Goal: Find specific page/section: Find specific page/section

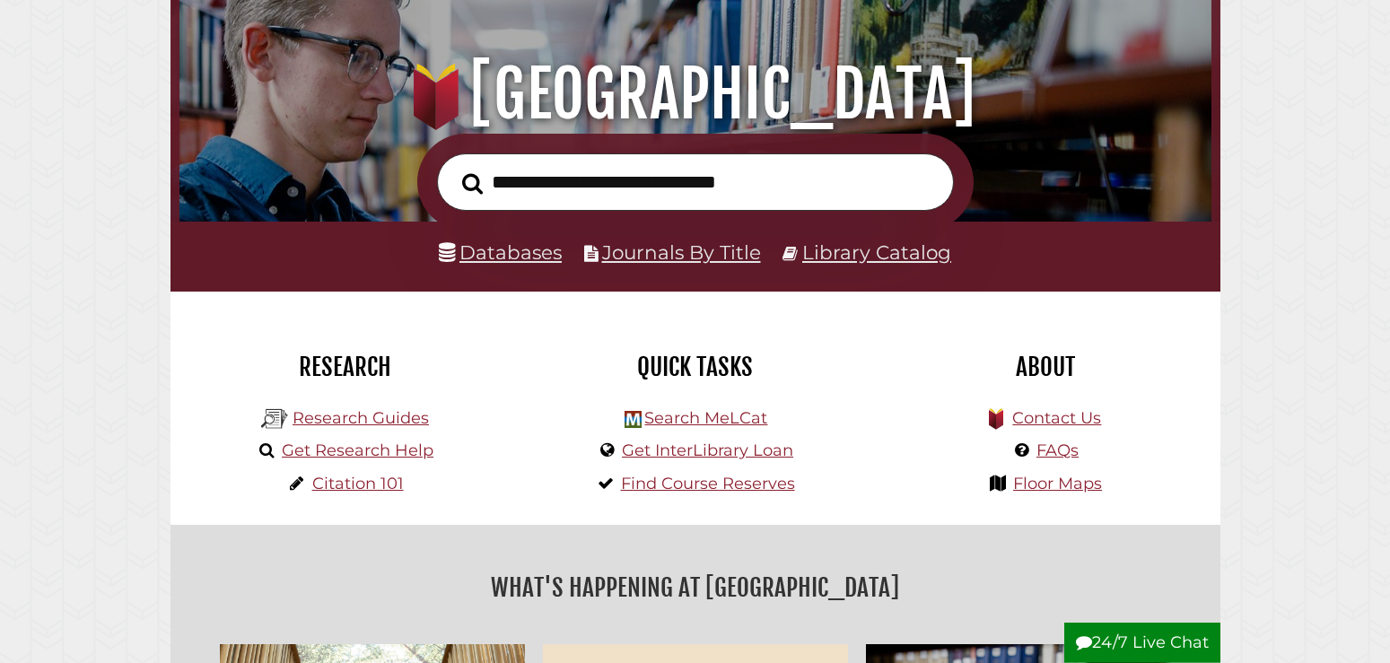
scroll to position [183, 0]
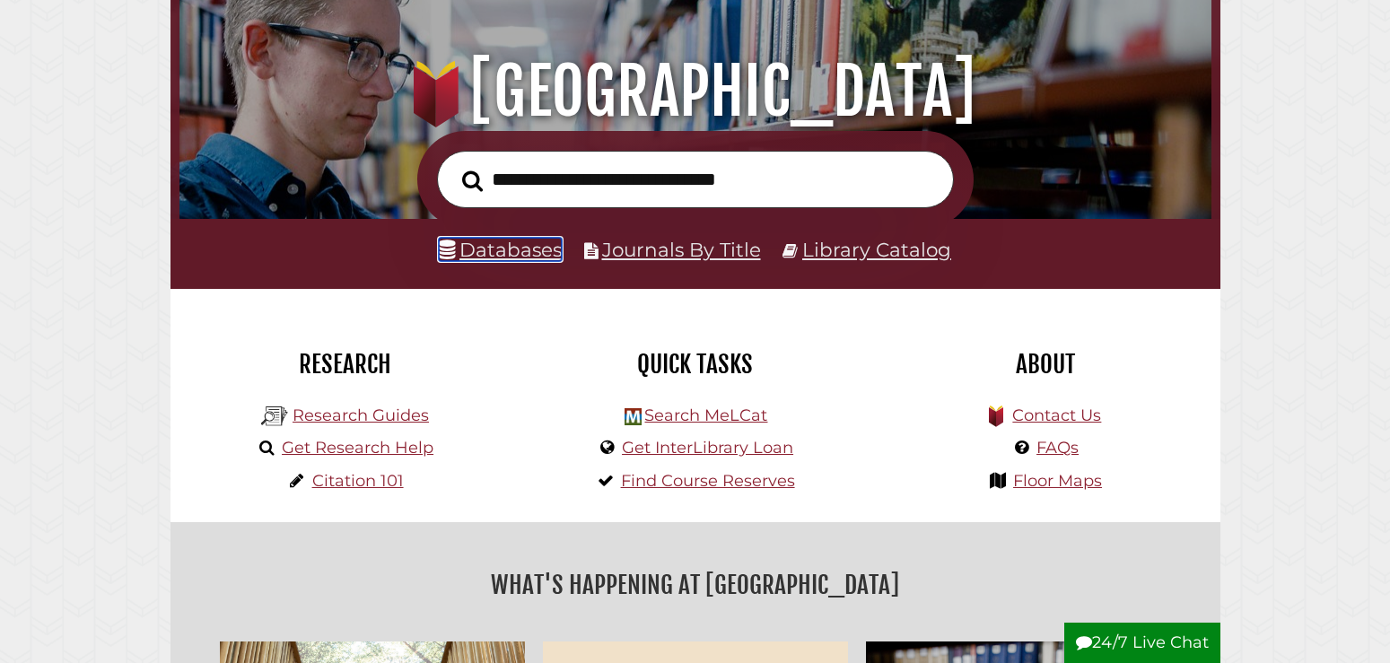
click at [508, 251] on link "Databases" at bounding box center [500, 249] width 123 height 23
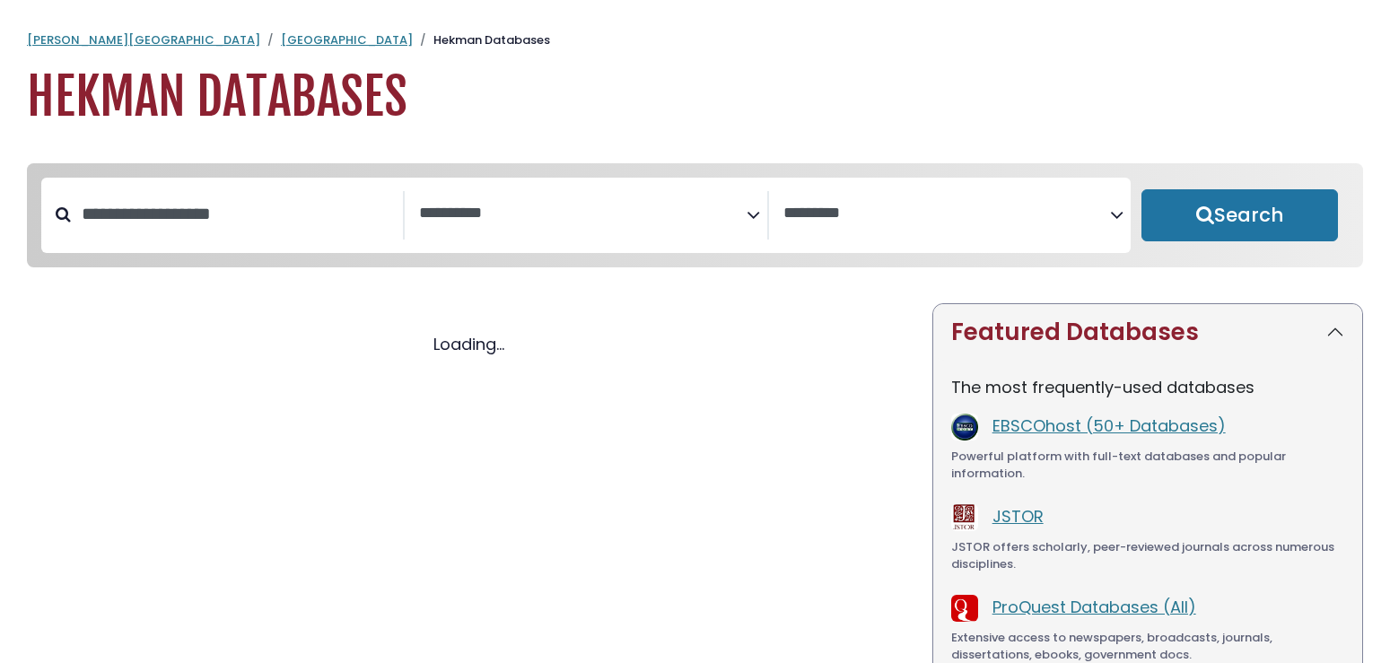
select select "Database Subject Filter"
select select "Database Vendors Filter"
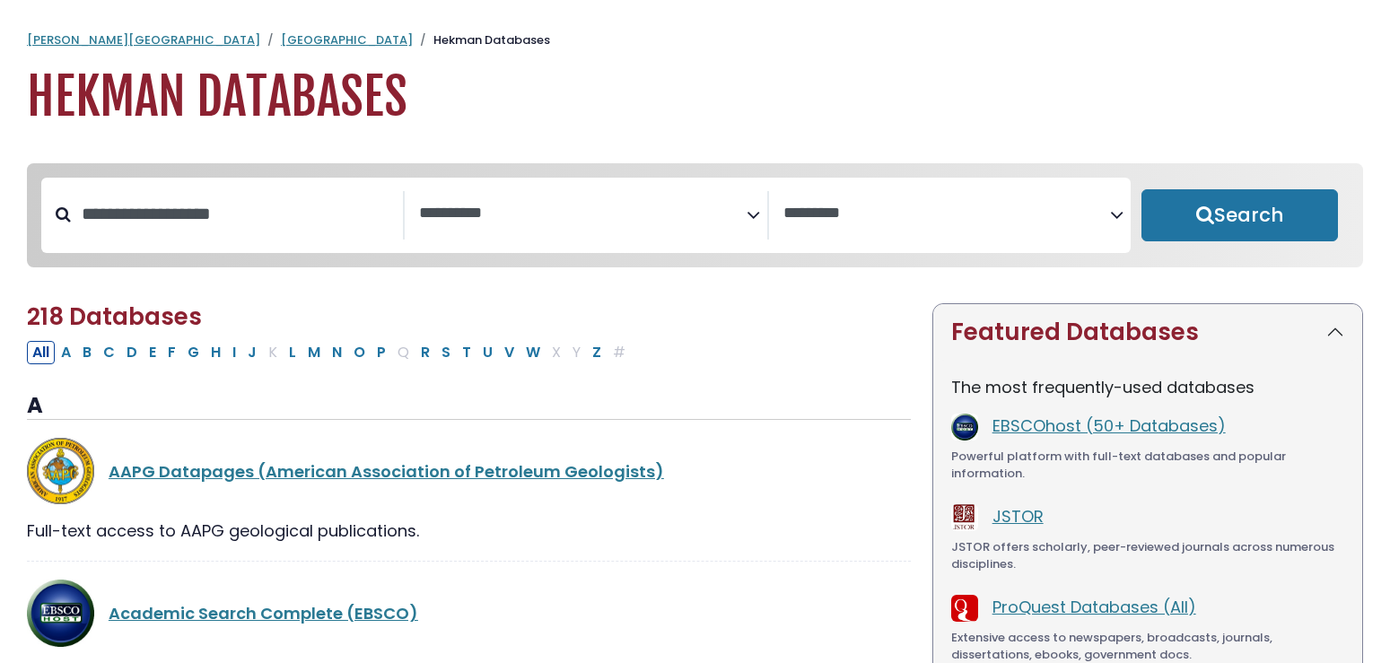
select select "Database Subject Filter"
select select "Database Vendors Filter"
click at [527, 355] on button "W" at bounding box center [533, 352] width 25 height 23
select select "Database Subject Filter"
select select "Database Vendors Filter"
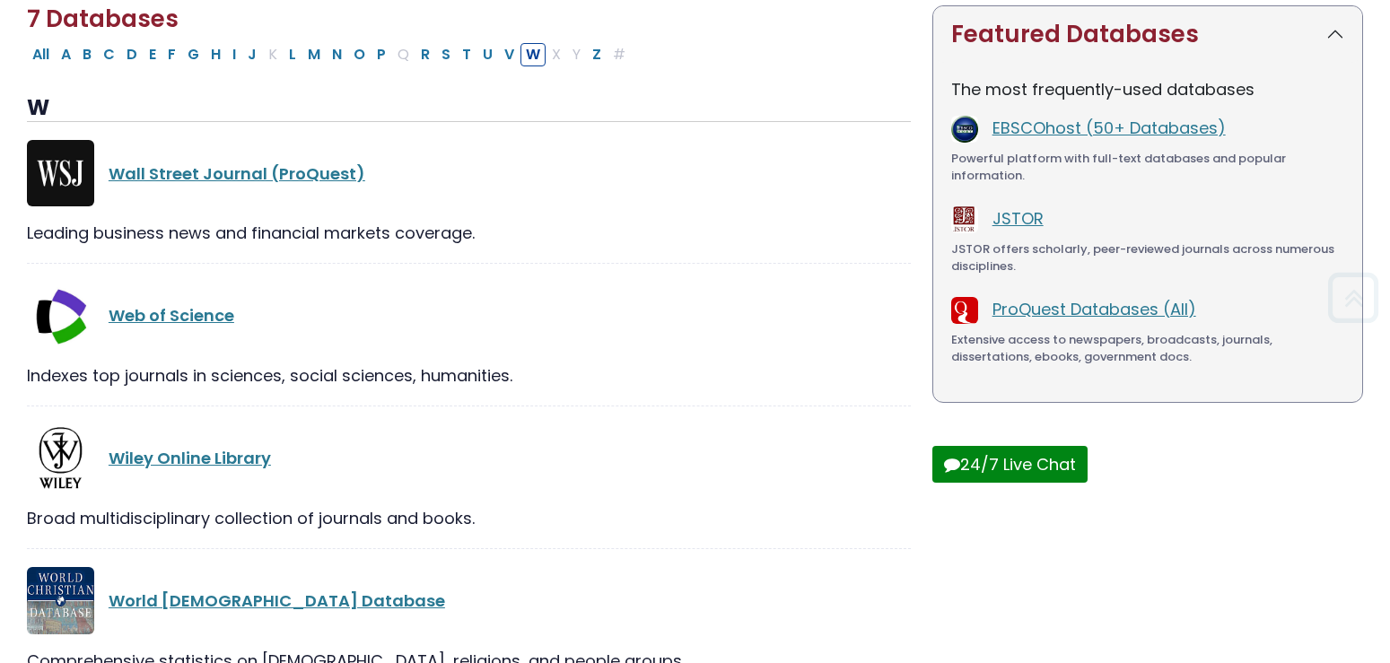
scroll to position [366, 0]
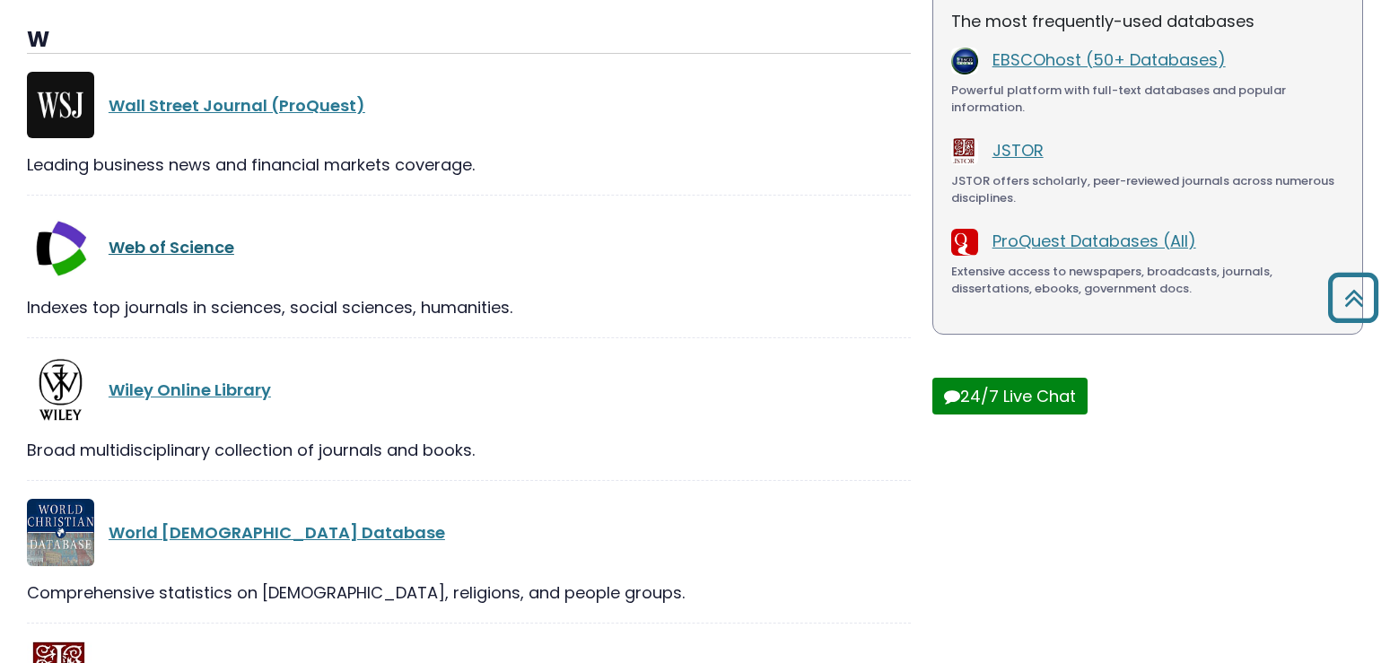
click at [175, 251] on link "Web of Science" at bounding box center [172, 247] width 126 height 22
